Goal: Information Seeking & Learning: Learn about a topic

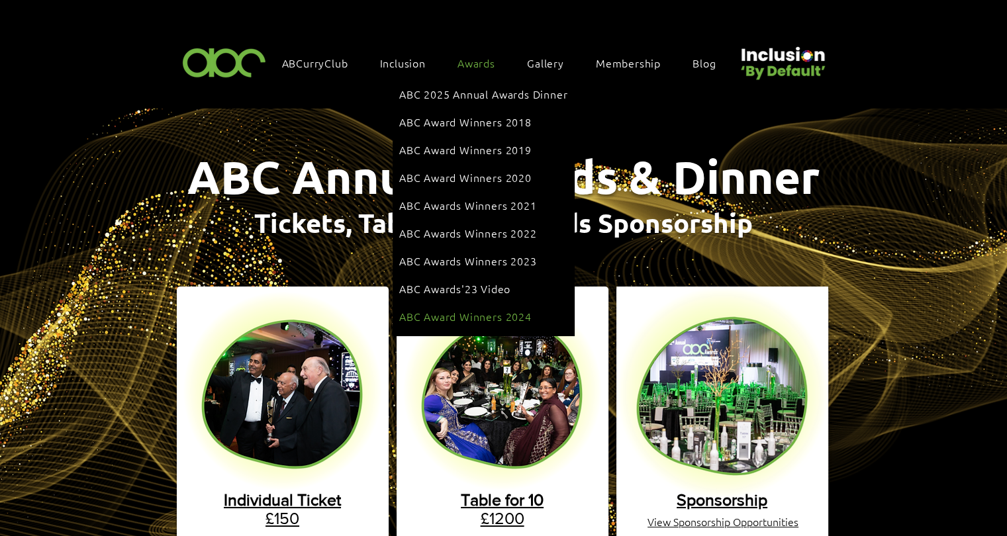
click at [503, 309] on span "ABC Award Winners 2024" at bounding box center [465, 316] width 132 height 15
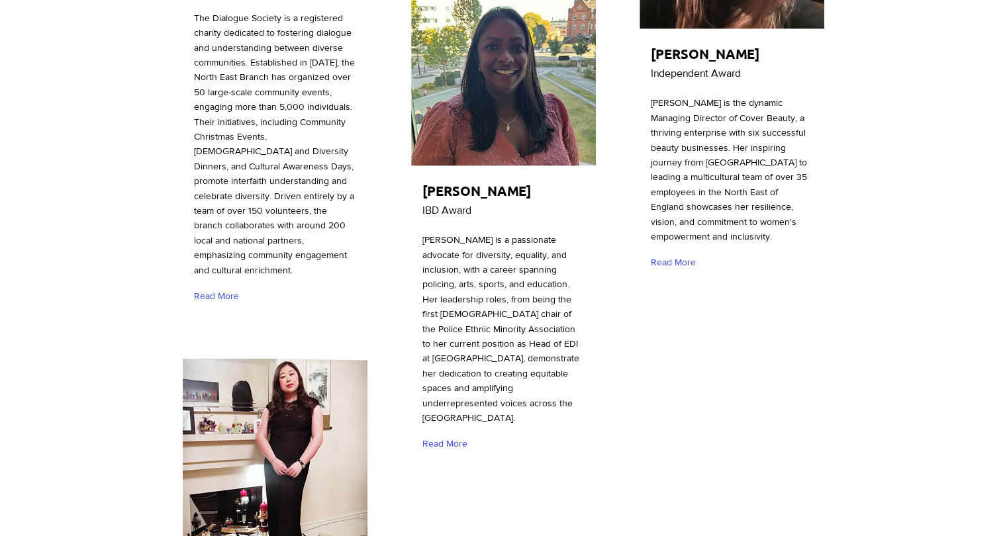
scroll to position [4303, 0]
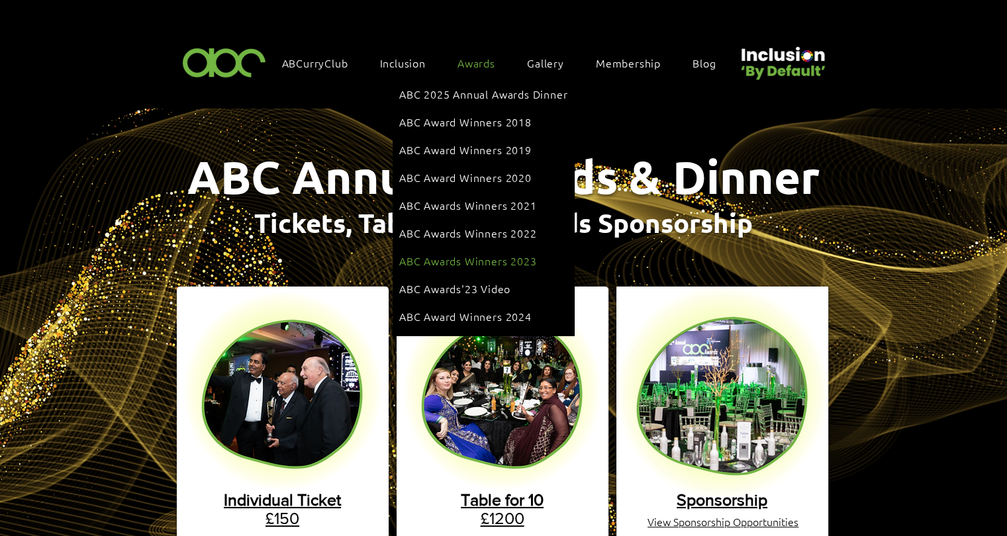
click at [482, 254] on span "ABC Awards Winners 2023" at bounding box center [467, 261] width 137 height 15
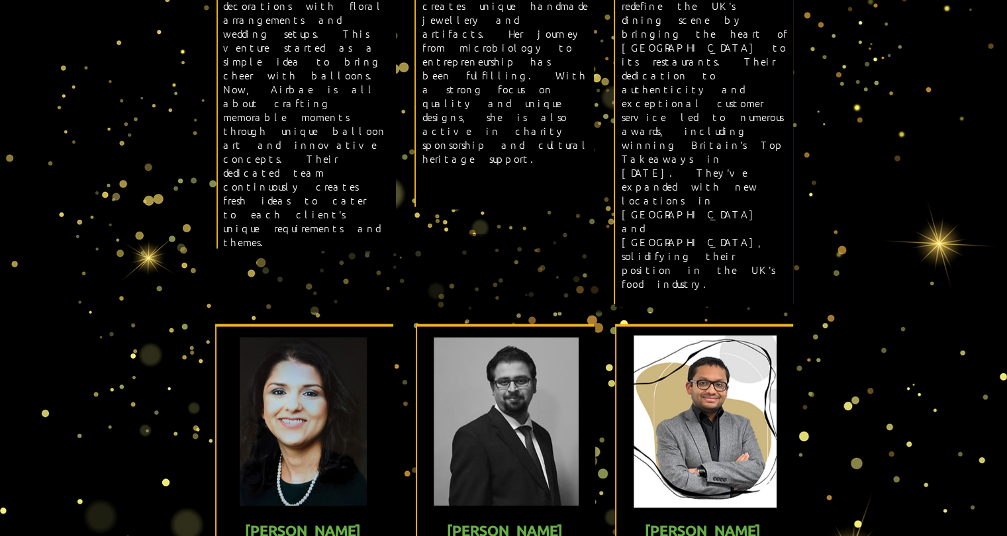
scroll to position [2714, 0]
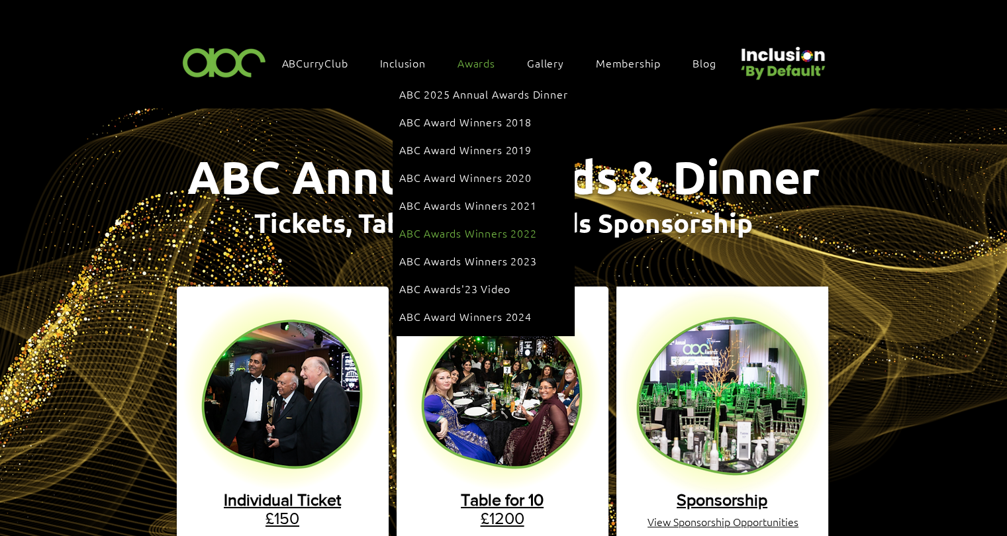
click at [501, 230] on link "ABC Awards Winners 2022" at bounding box center [483, 232] width 168 height 25
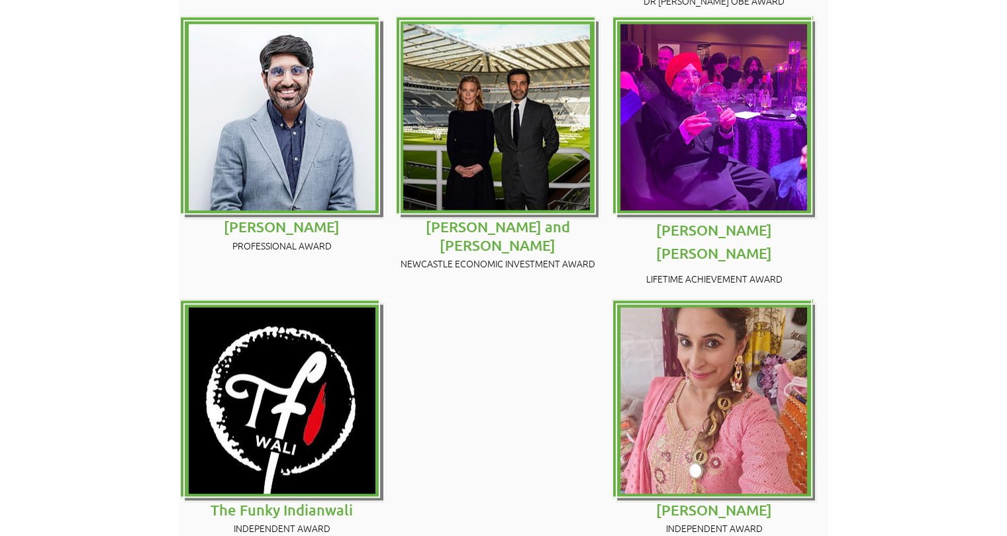
scroll to position [1721, 0]
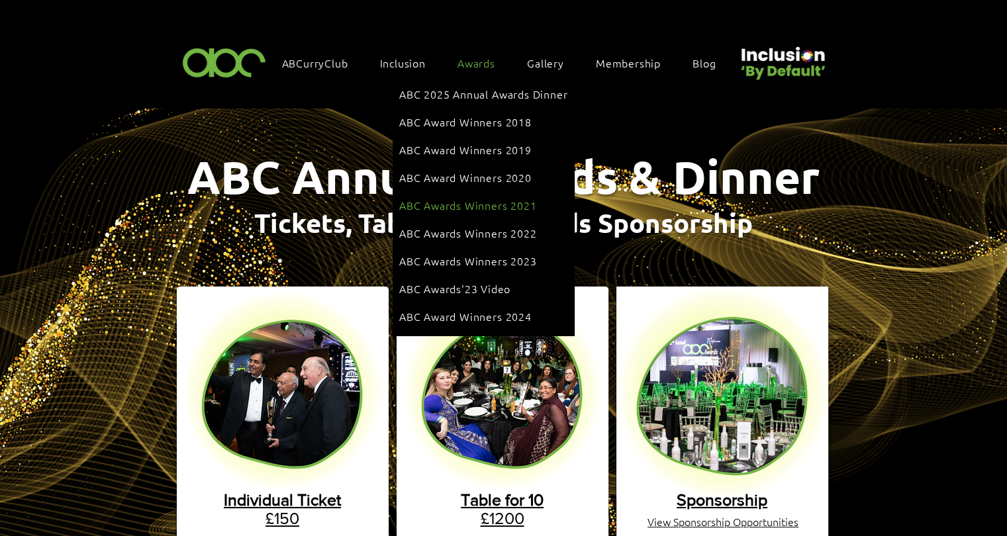
click at [490, 198] on span "ABC Awards Winners 2021" at bounding box center [467, 205] width 137 height 15
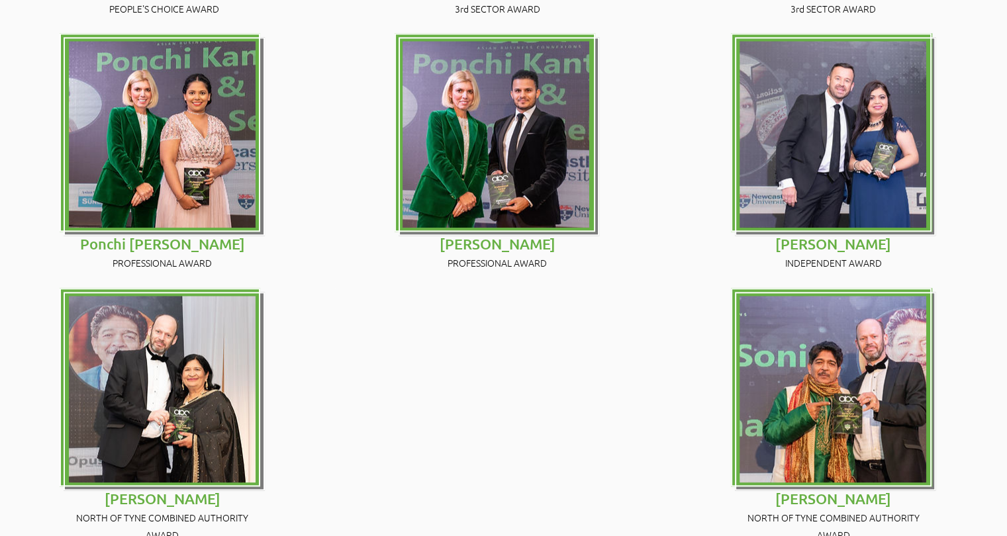
scroll to position [1655, 0]
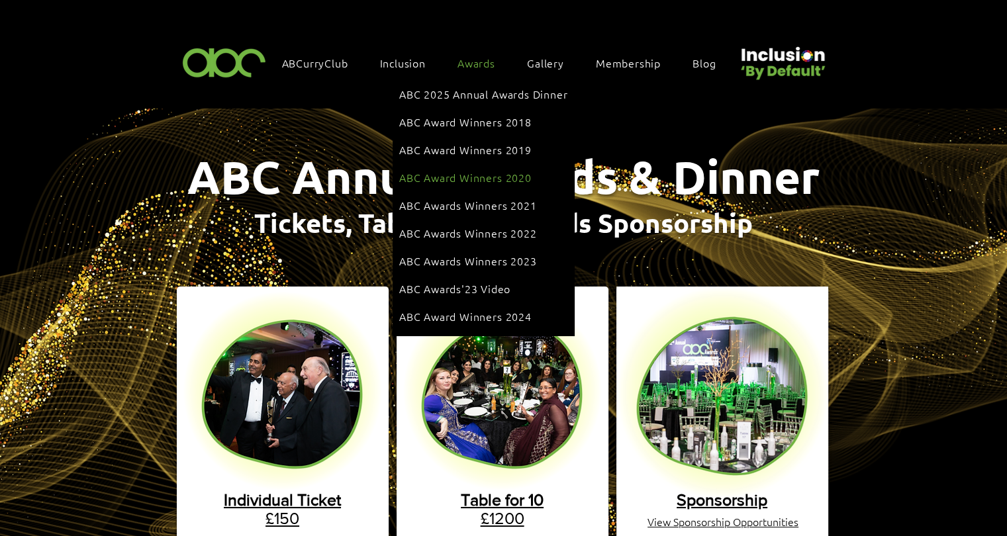
click at [479, 171] on span "ABC Award Winners 2020" at bounding box center [465, 177] width 132 height 15
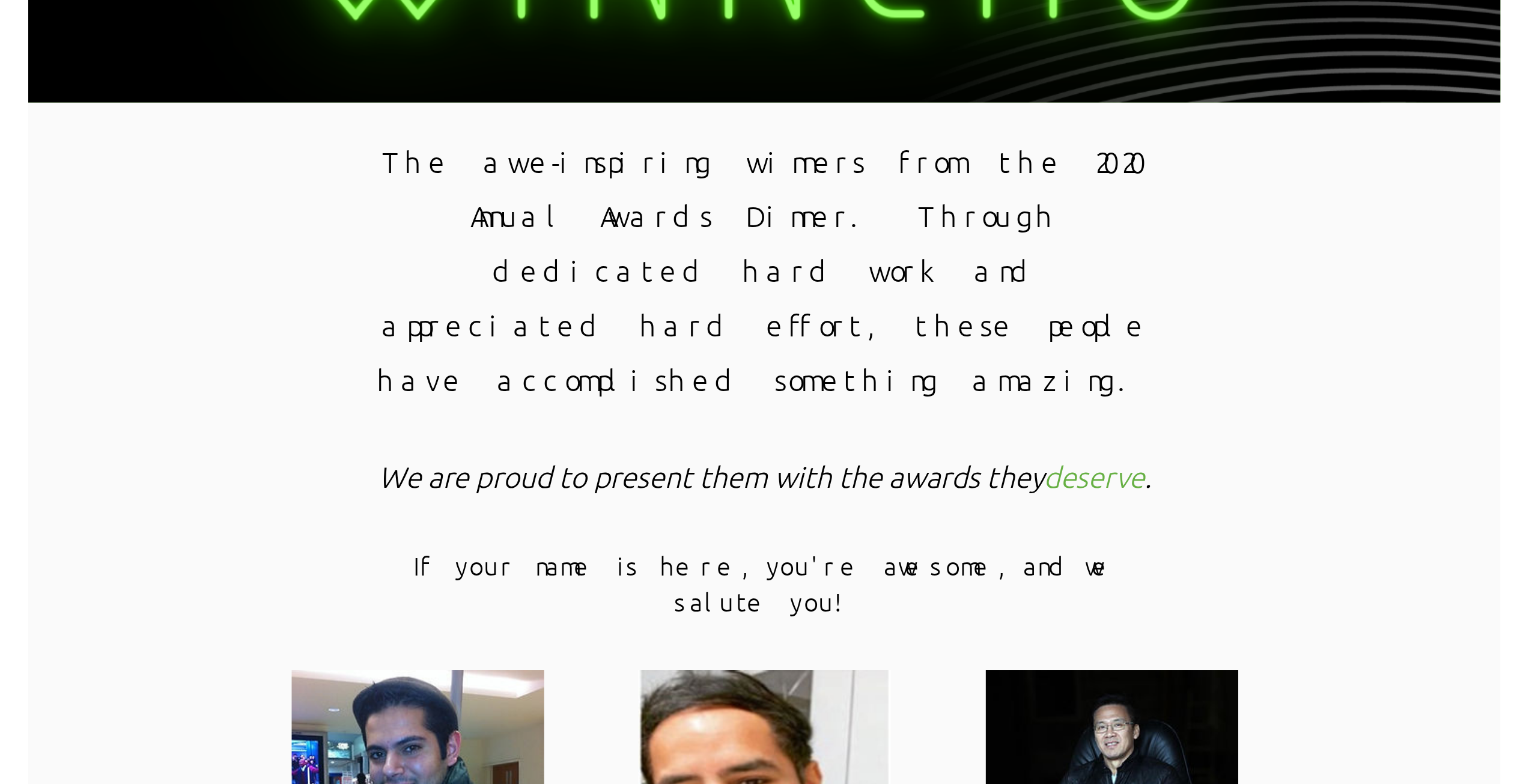
scroll to position [181, 0]
